Goal: Check status: Check status

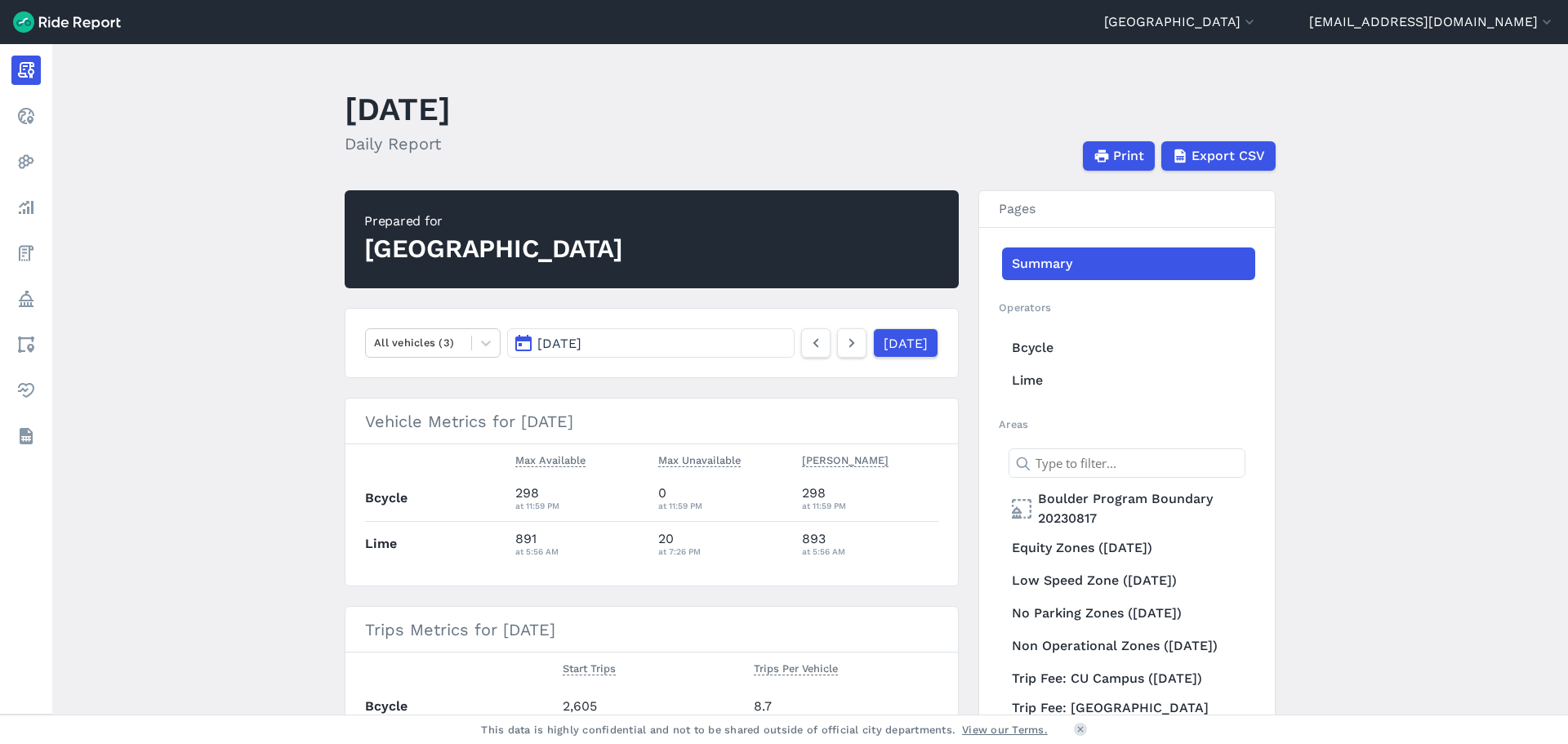
click at [245, 548] on main "[DATE] Daily Report Print Export CSV Prepared for Boulder All vehicles (3) [DAT…" at bounding box center [810, 379] width 1516 height 671
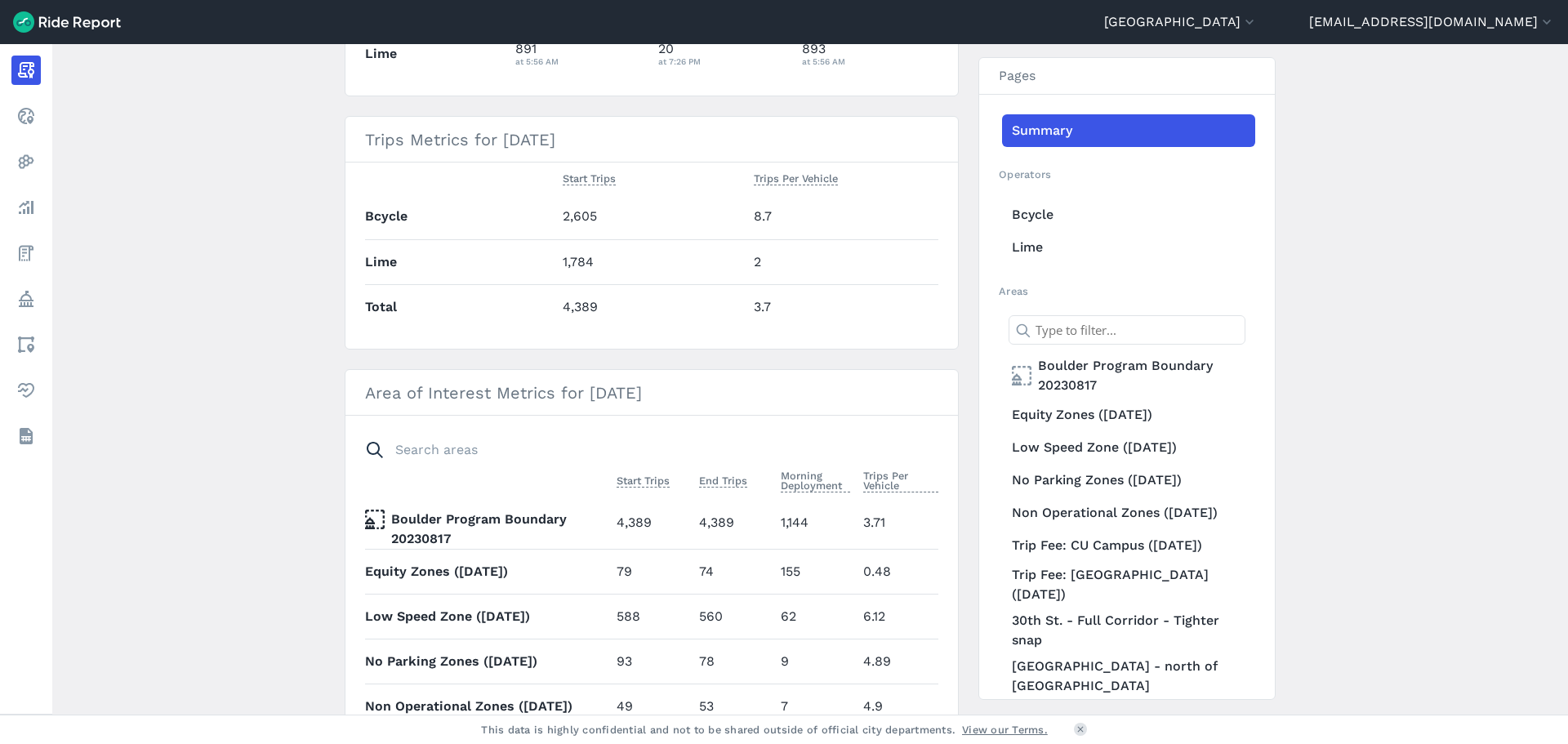
scroll to position [82, 0]
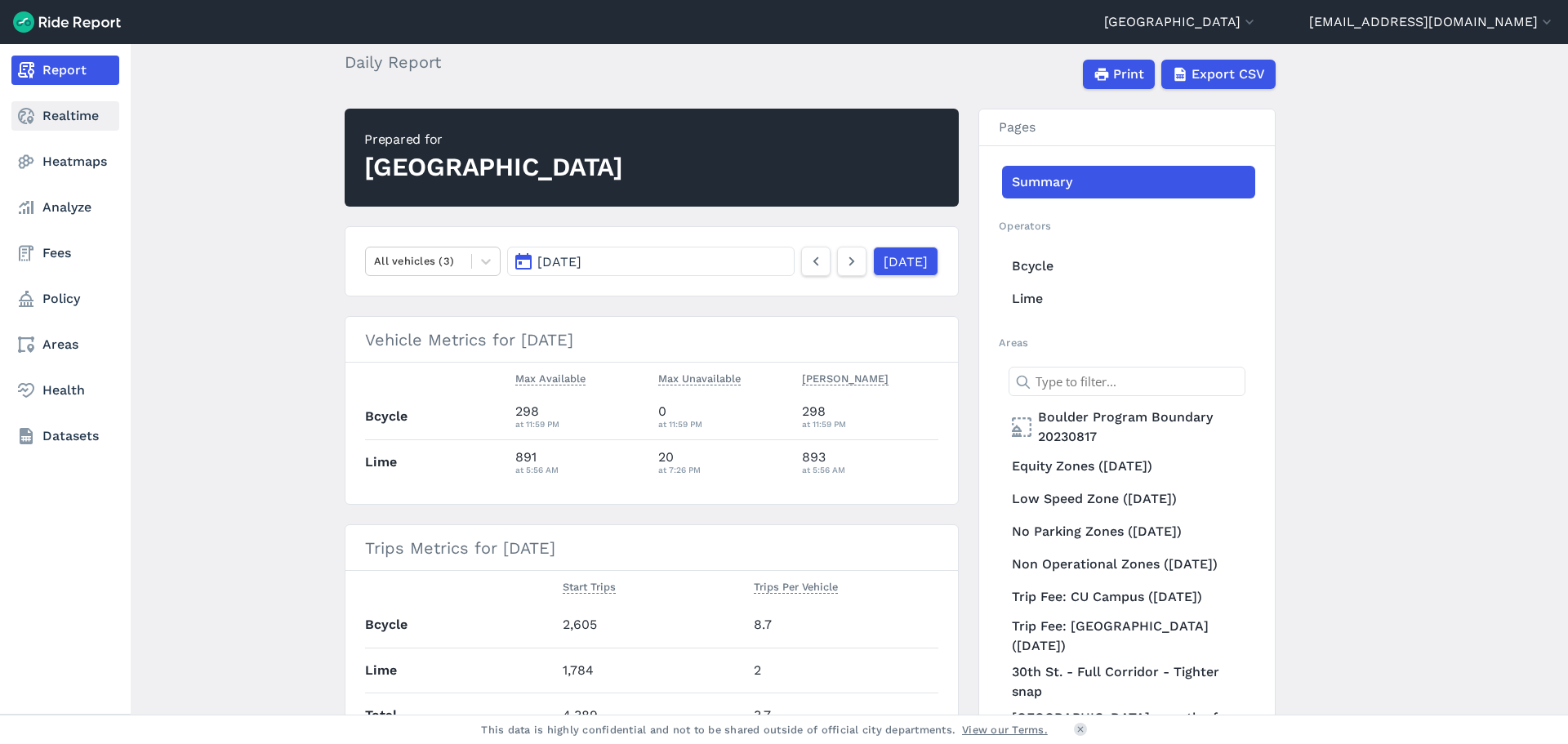
click at [77, 111] on link "Realtime" at bounding box center [66, 115] width 108 height 30
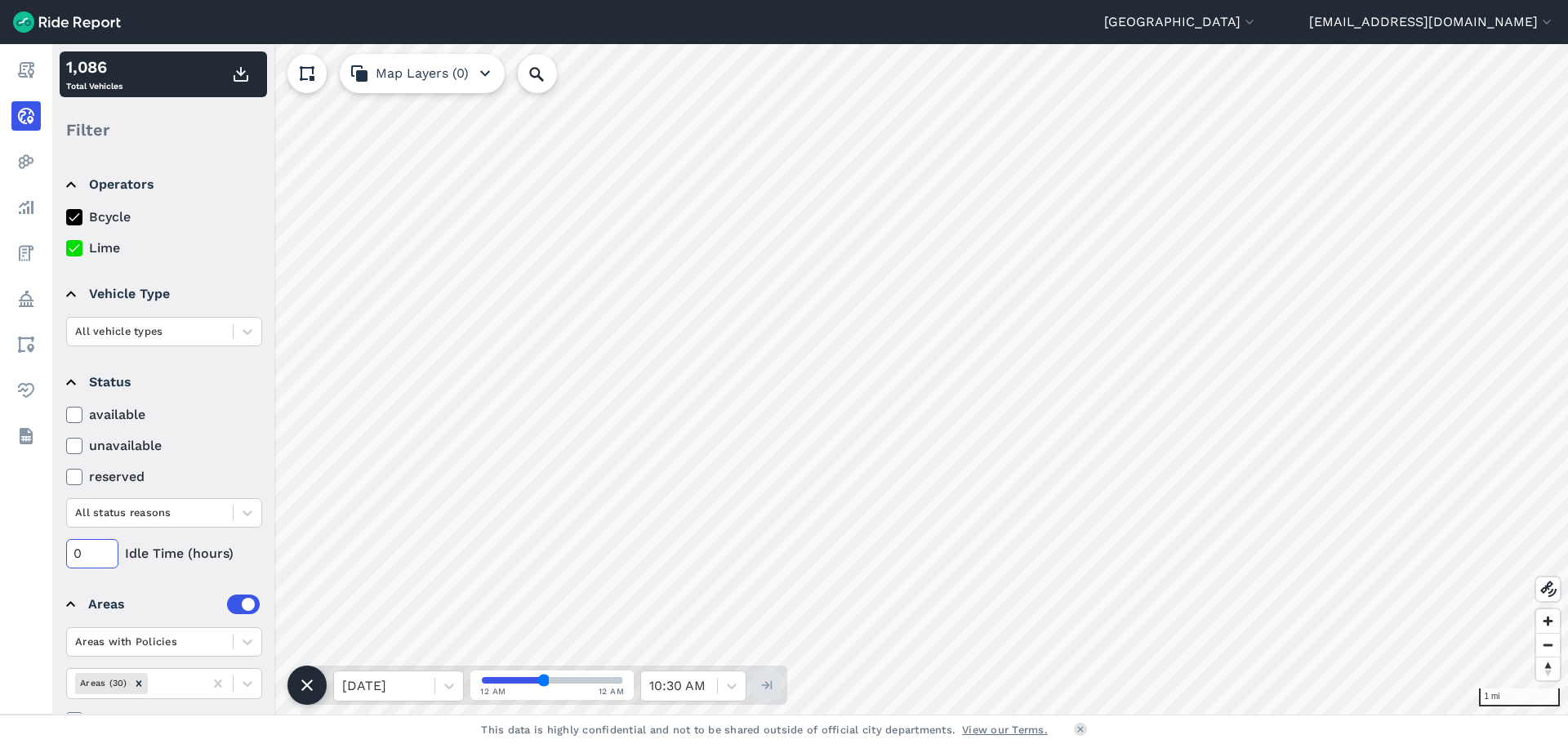
drag, startPoint x: 90, startPoint y: 549, endPoint x: 53, endPoint y: 544, distance: 37.3
click at [53, 544] on div "Operators Bcycle Lime Vehicle Type All vehicle types Status available unavailab…" at bounding box center [163, 434] width 222 height 558
click at [213, 436] on label "unavailable" at bounding box center [164, 446] width 196 height 20
click at [66, 436] on input "unavailable" at bounding box center [66, 441] width 0 height 11
click at [76, 411] on icon at bounding box center [74, 415] width 14 height 16
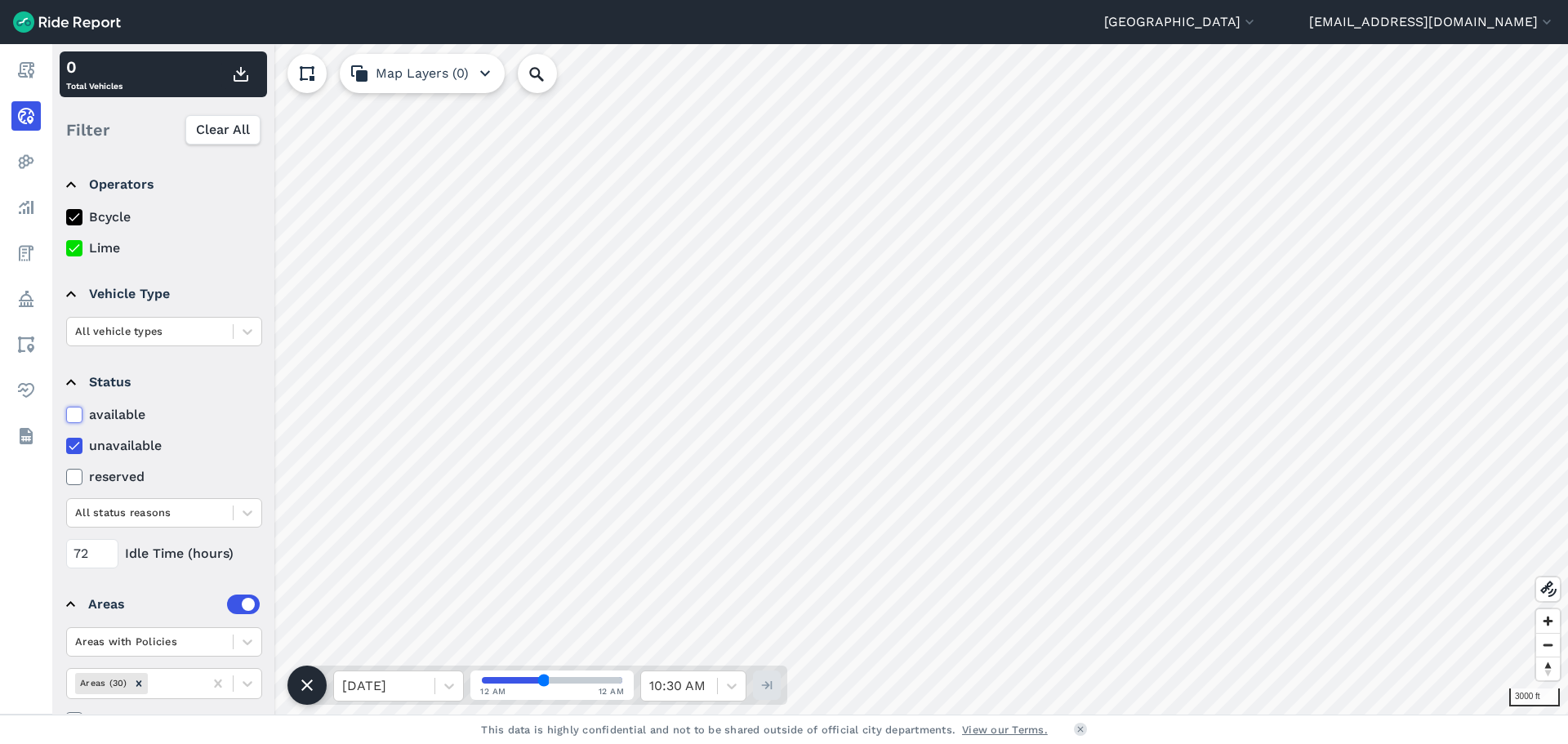
click at [66, 411] on input "available" at bounding box center [66, 411] width 0 height 11
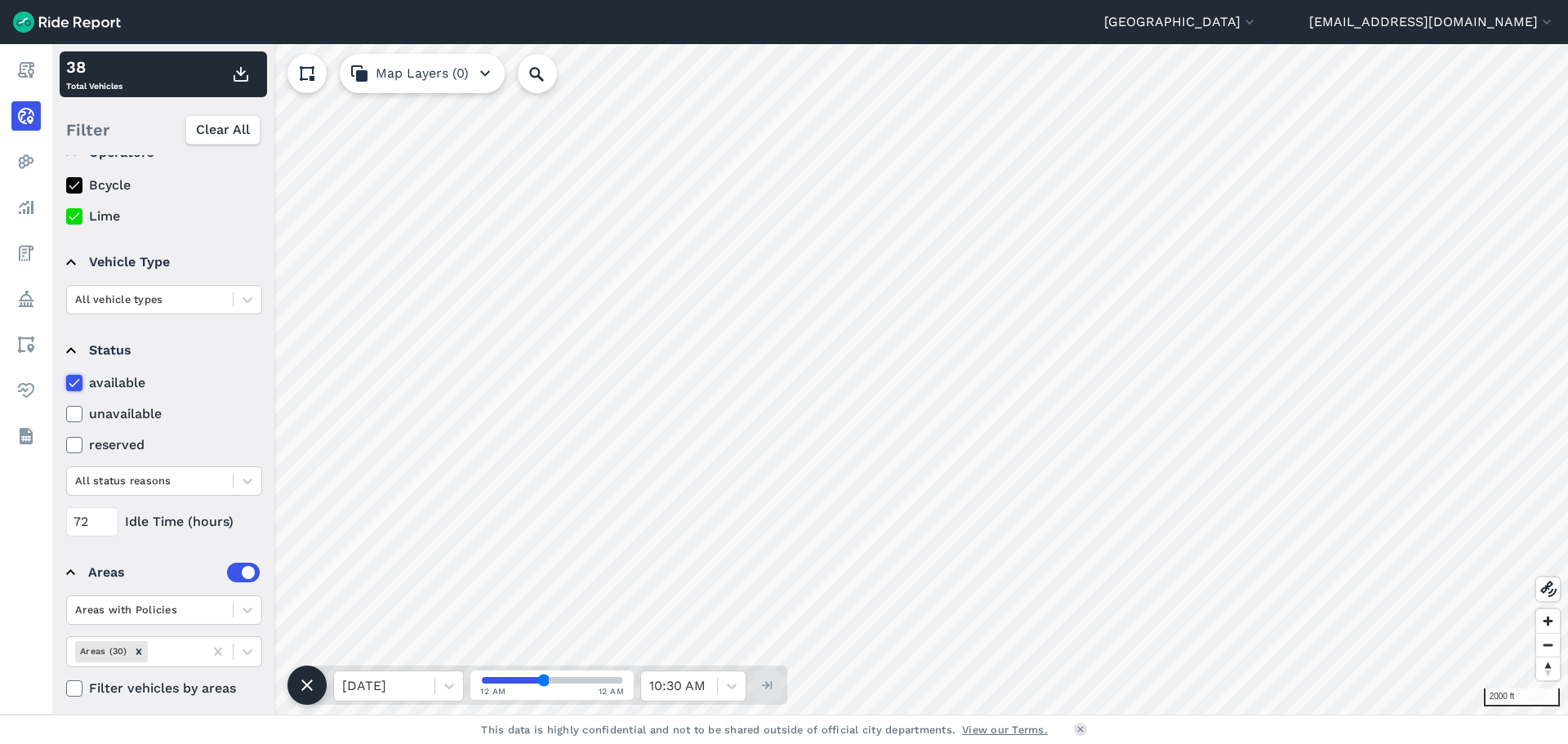
scroll to position [42, 0]
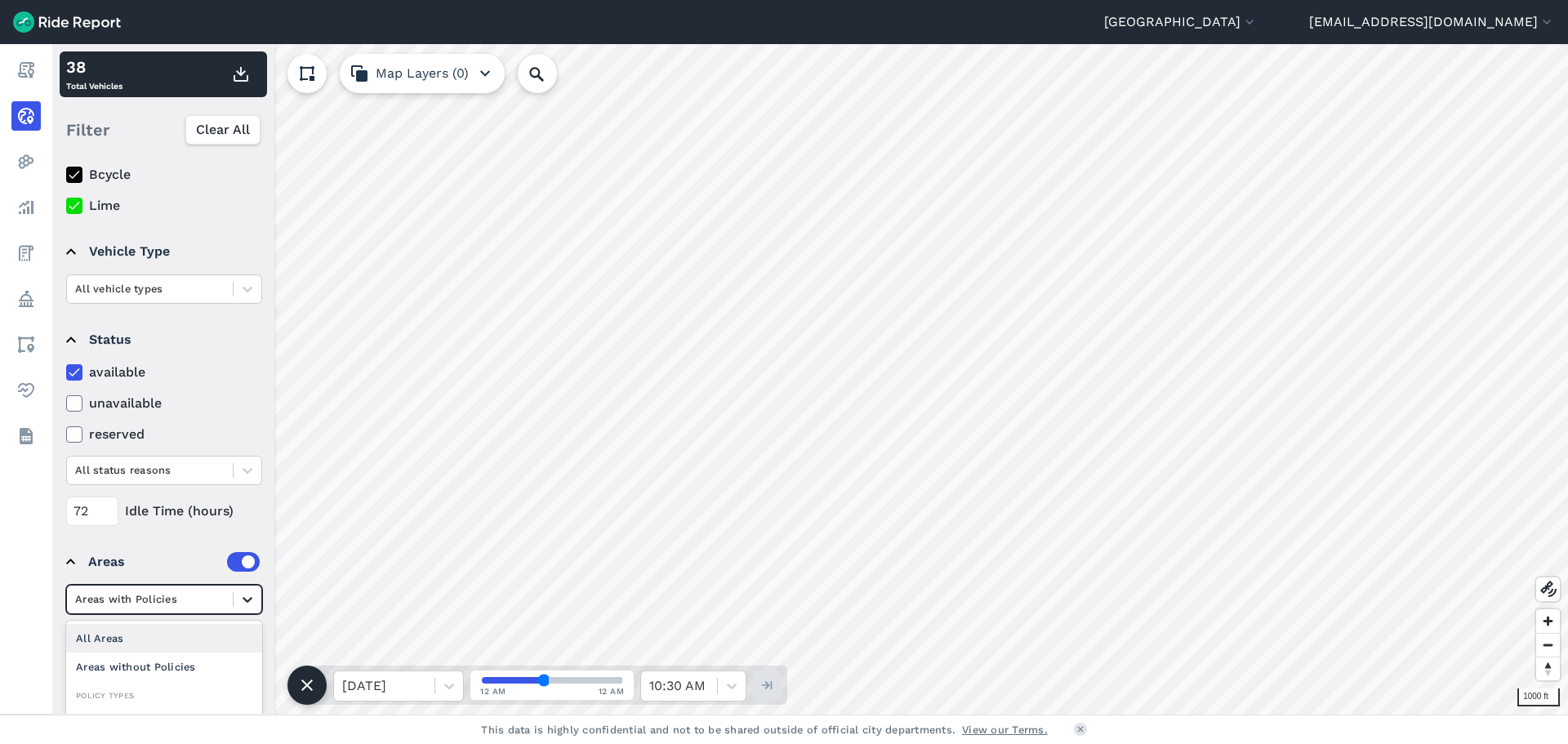
click at [249, 602] on icon at bounding box center [248, 600] width 16 height 16
click at [239, 507] on div "72 Idle Time (hours)" at bounding box center [164, 511] width 196 height 30
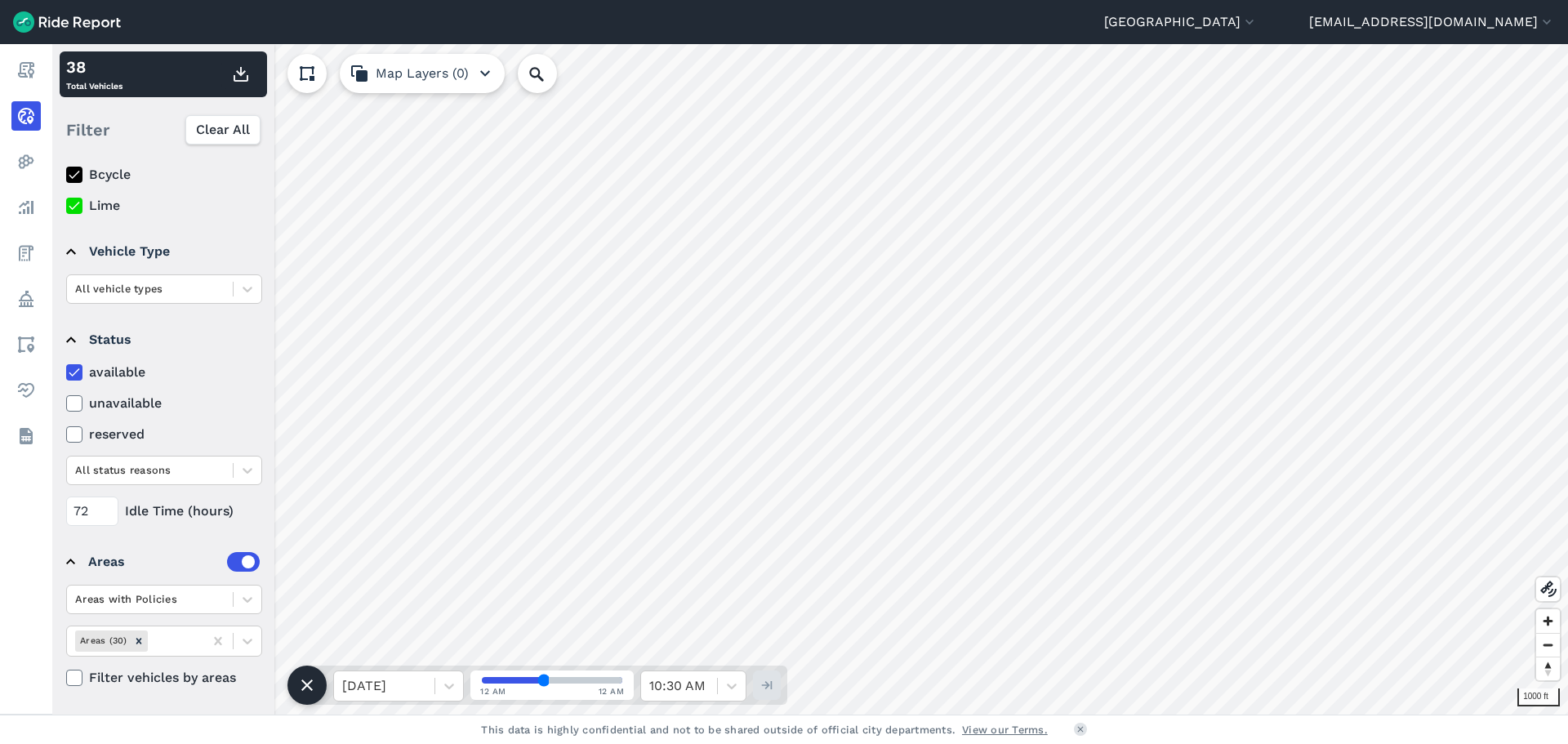
click at [246, 583] on summary "Areas" at bounding box center [162, 562] width 194 height 46
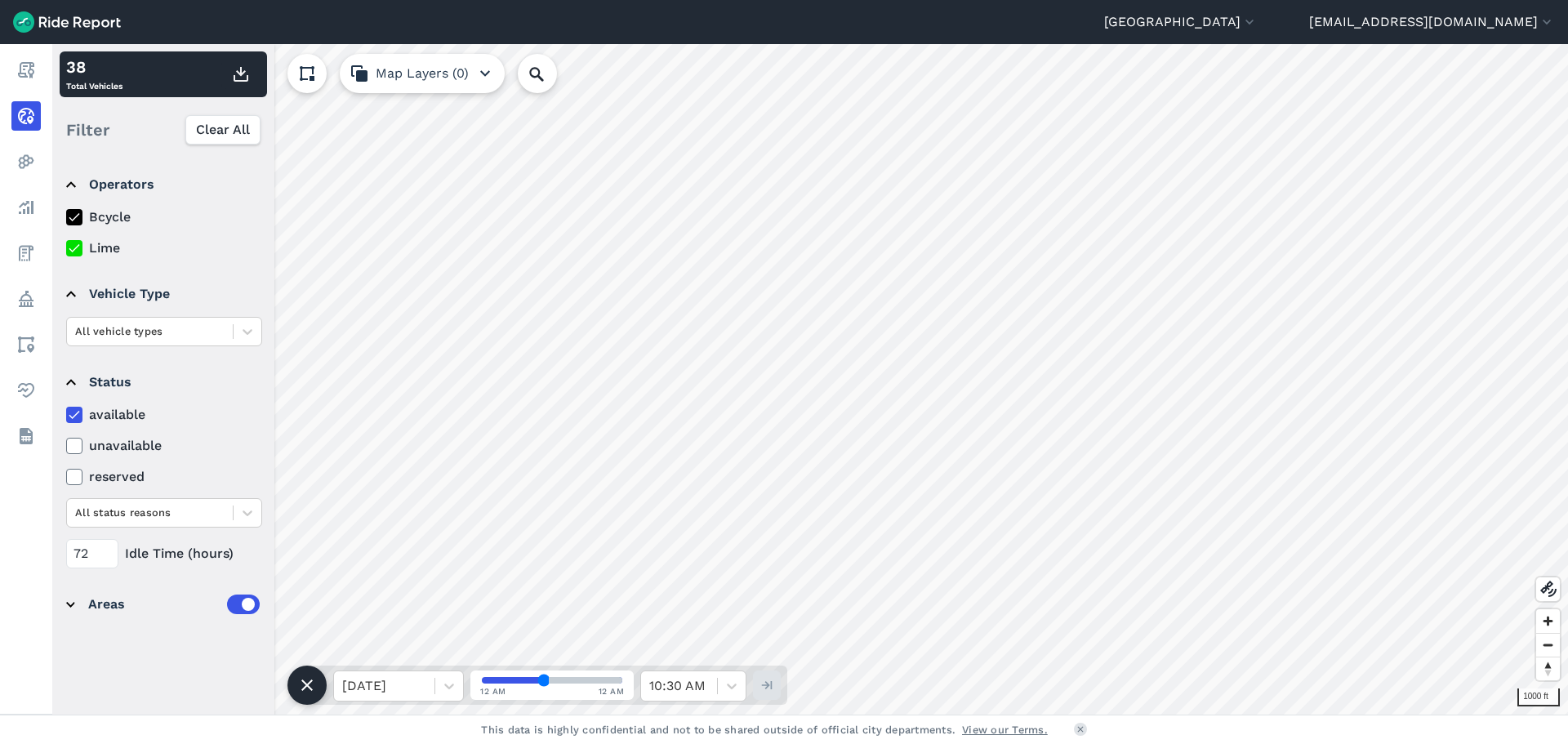
scroll to position [0, 0]
click at [247, 509] on icon at bounding box center [248, 513] width 16 height 16
click at [72, 608] on summary "Areas" at bounding box center [162, 604] width 194 height 46
drag, startPoint x: 89, startPoint y: 555, endPoint x: 63, endPoint y: 566, distance: 28.2
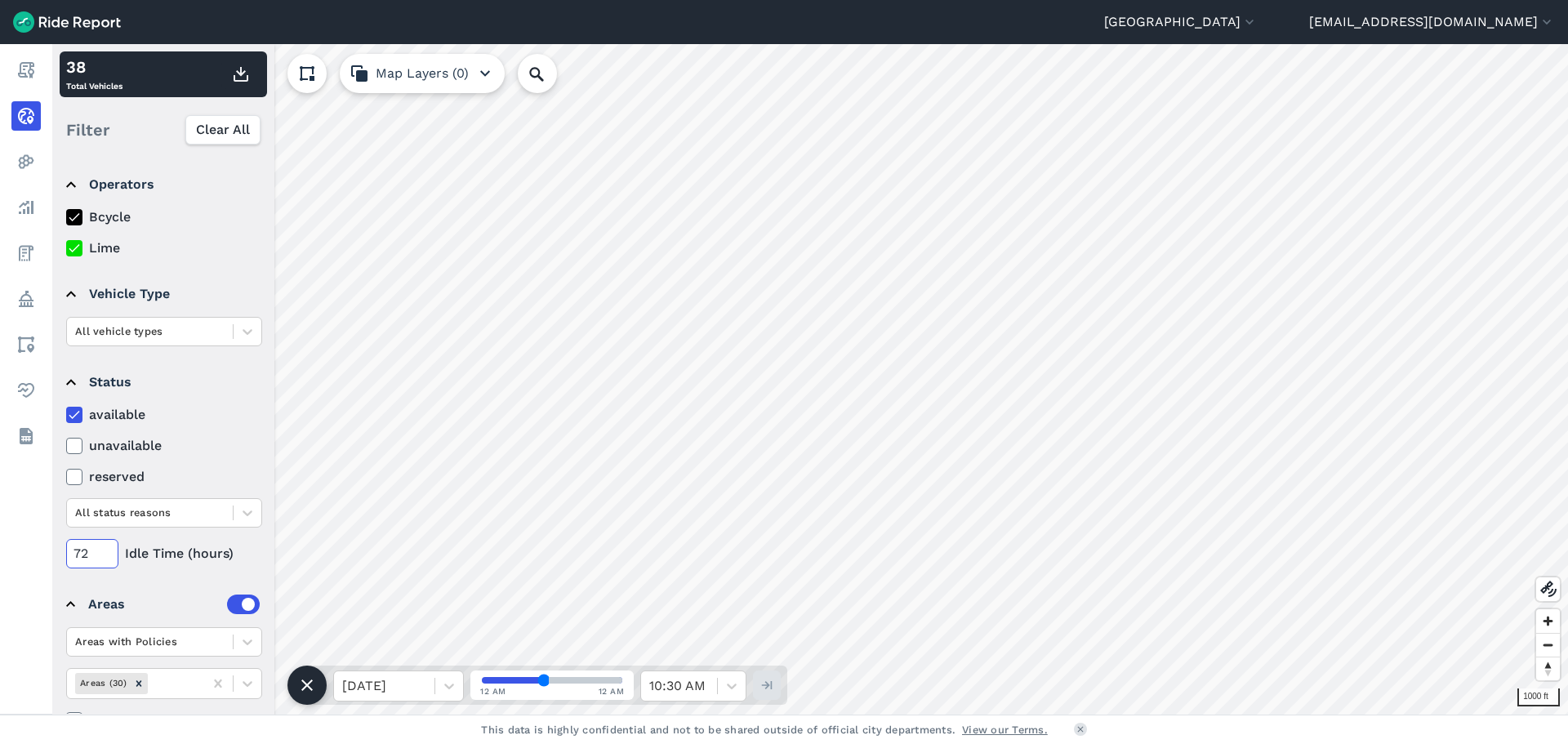
click at [63, 566] on details "Status available unavailable reserved All status reasons 72 Idle Time (hours)" at bounding box center [162, 464] width 206 height 222
type input "0"
click at [242, 443] on label "unavailable" at bounding box center [164, 446] width 196 height 20
click at [66, 443] on input "unavailable" at bounding box center [66, 441] width 0 height 11
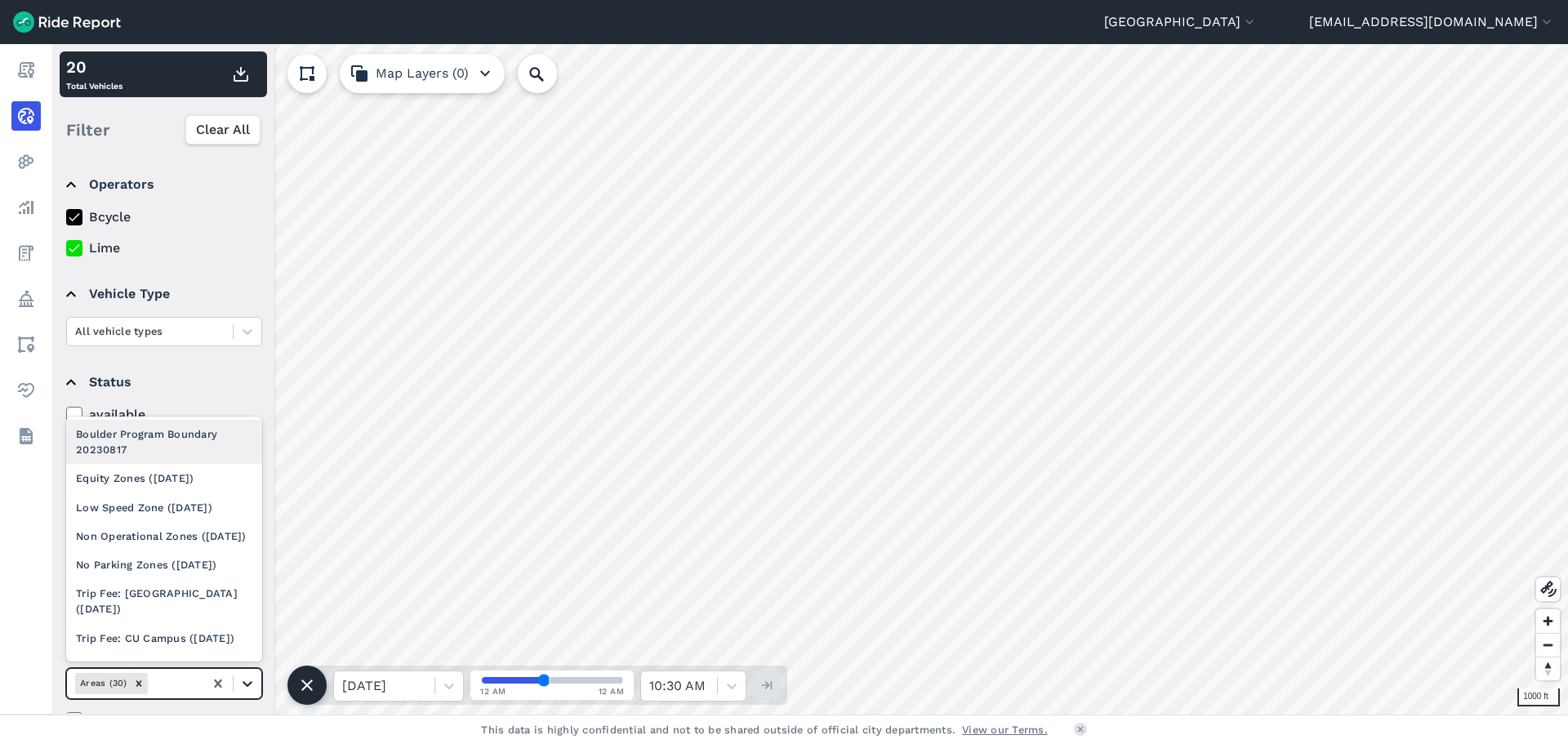
click at [241, 675] on div at bounding box center [247, 684] width 28 height 28
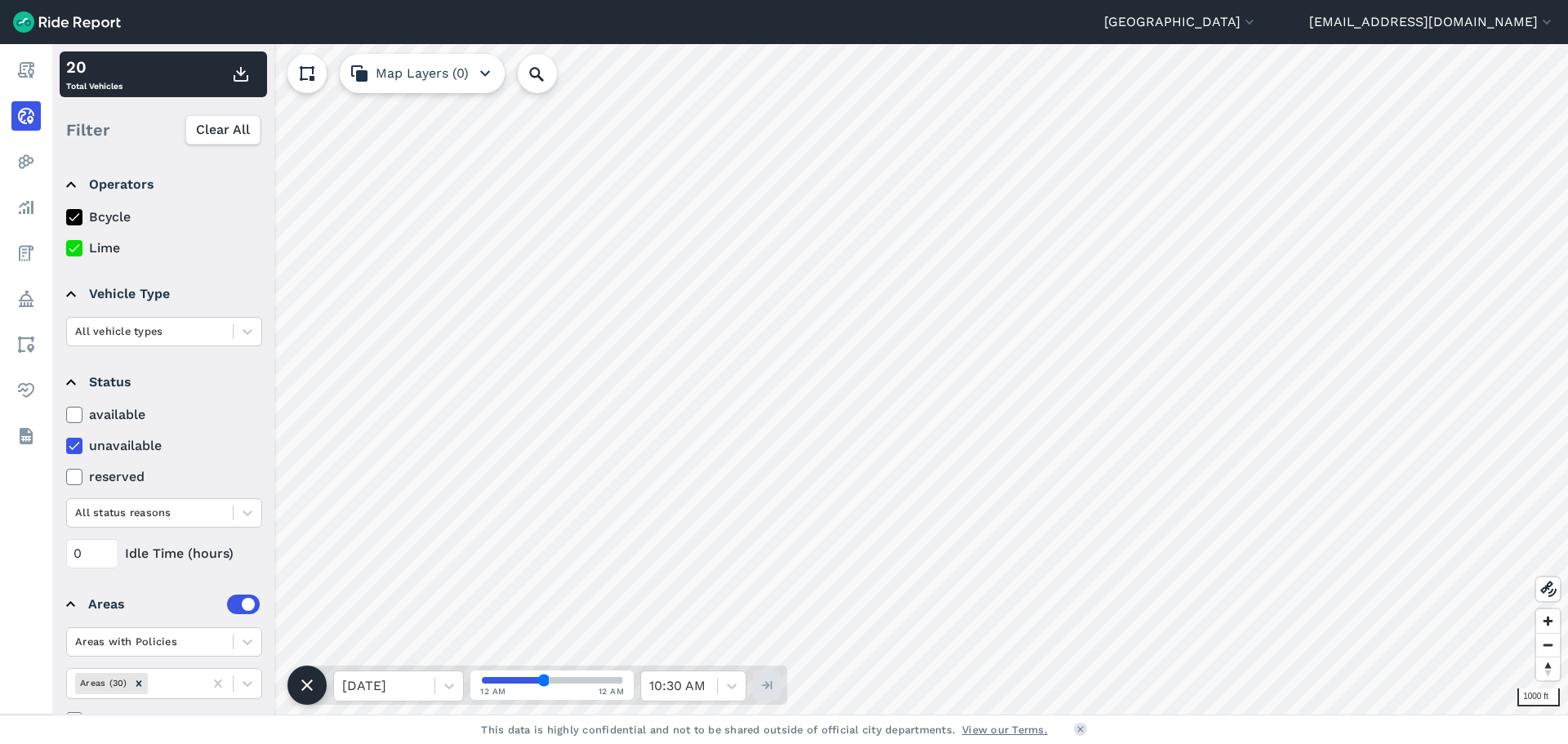
click at [251, 373] on details "Status available unavailable reserved All status reasons 0 Idle Time (hours)" at bounding box center [162, 464] width 206 height 222
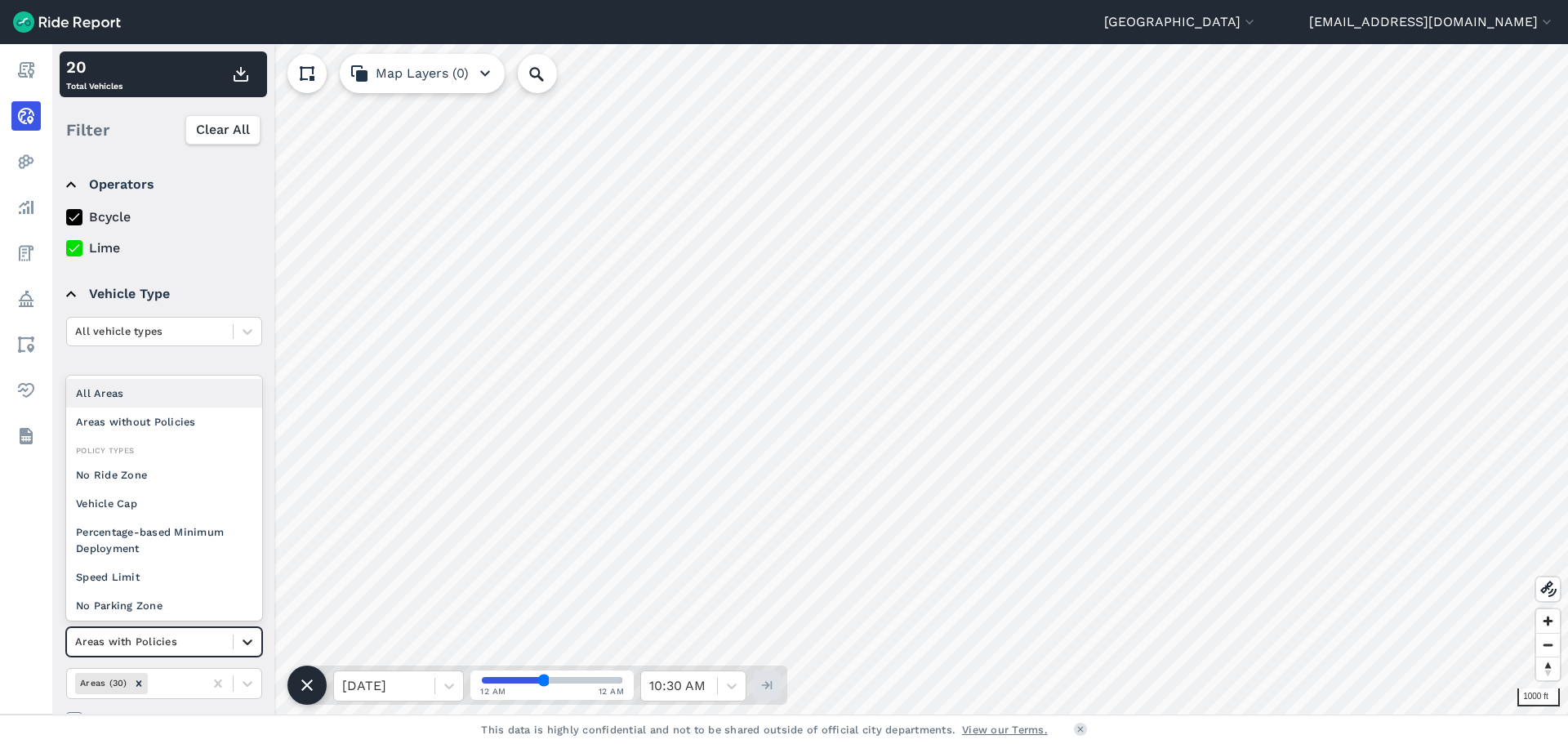
click at [241, 639] on icon at bounding box center [248, 642] width 16 height 16
click at [150, 386] on div "All Areas" at bounding box center [164, 394] width 196 height 29
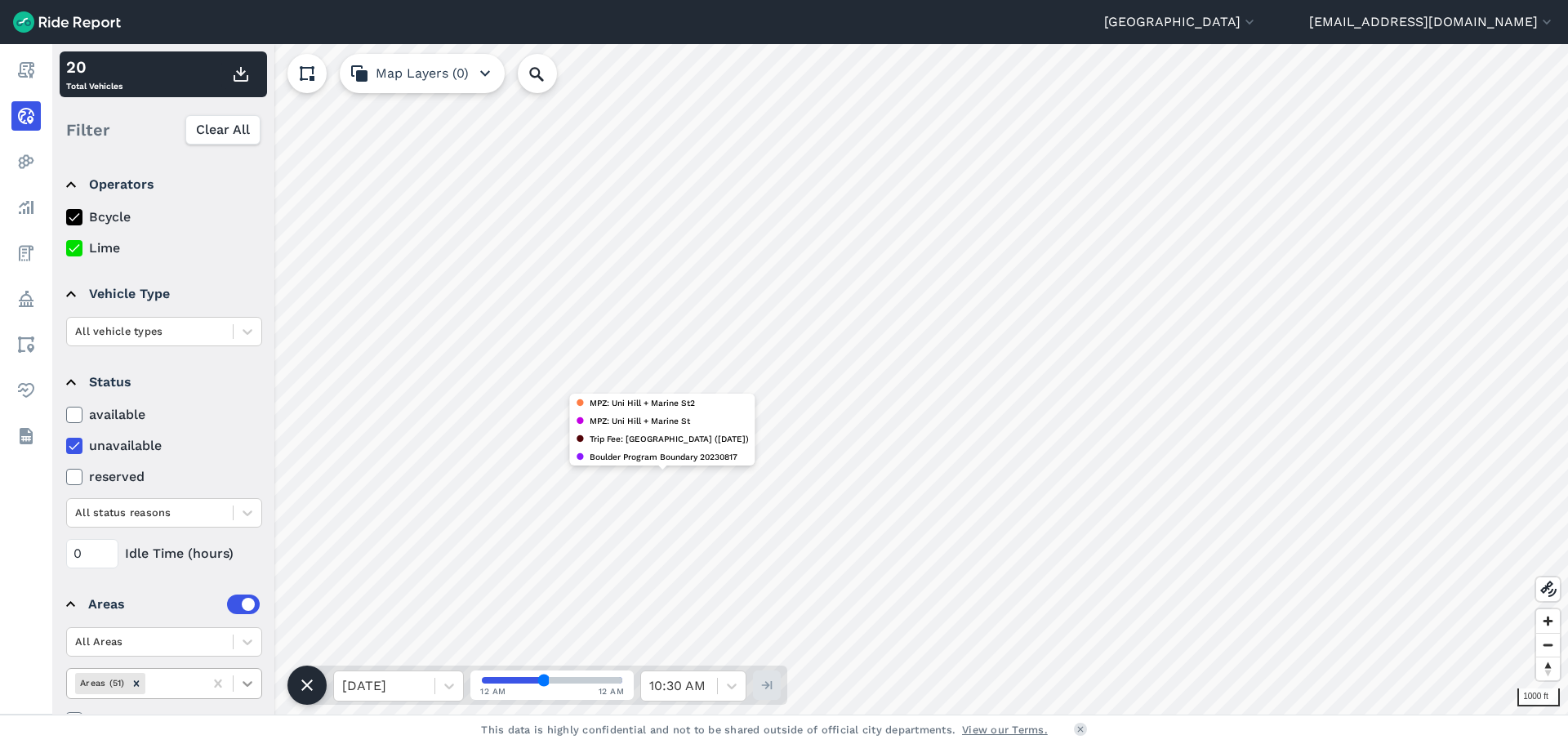
click at [250, 688] on icon at bounding box center [248, 684] width 16 height 16
